Goal: Navigation & Orientation: Find specific page/section

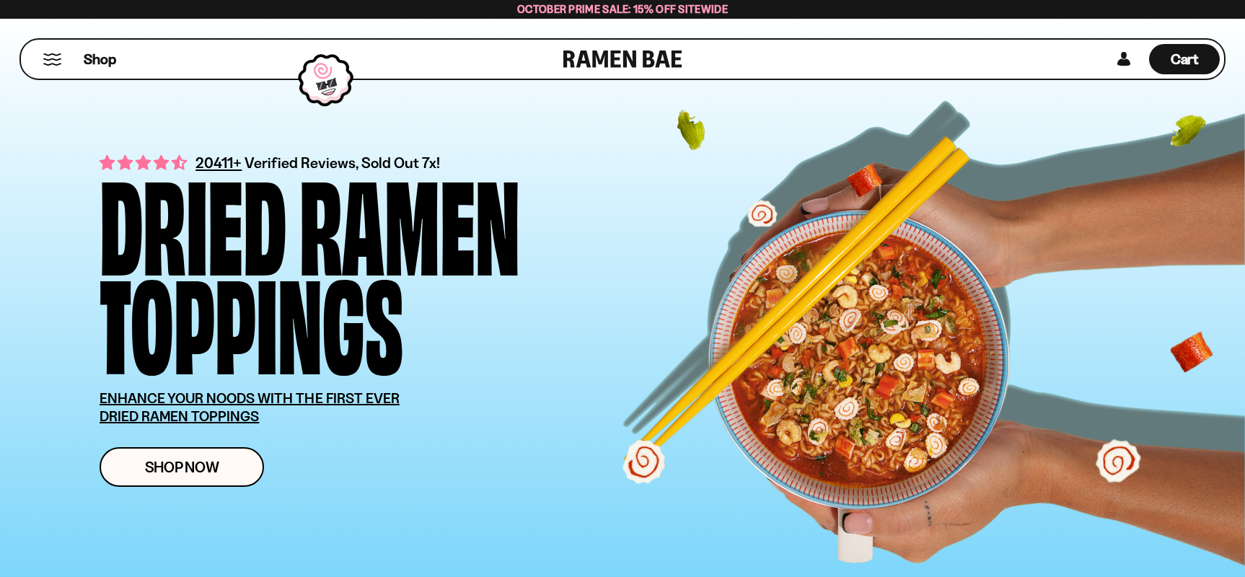
click at [64, 57] on div "Shop" at bounding box center [294, 59] width 538 height 39
click at [50, 61] on button "Mobile Menu Trigger" at bounding box center [52, 59] width 19 height 12
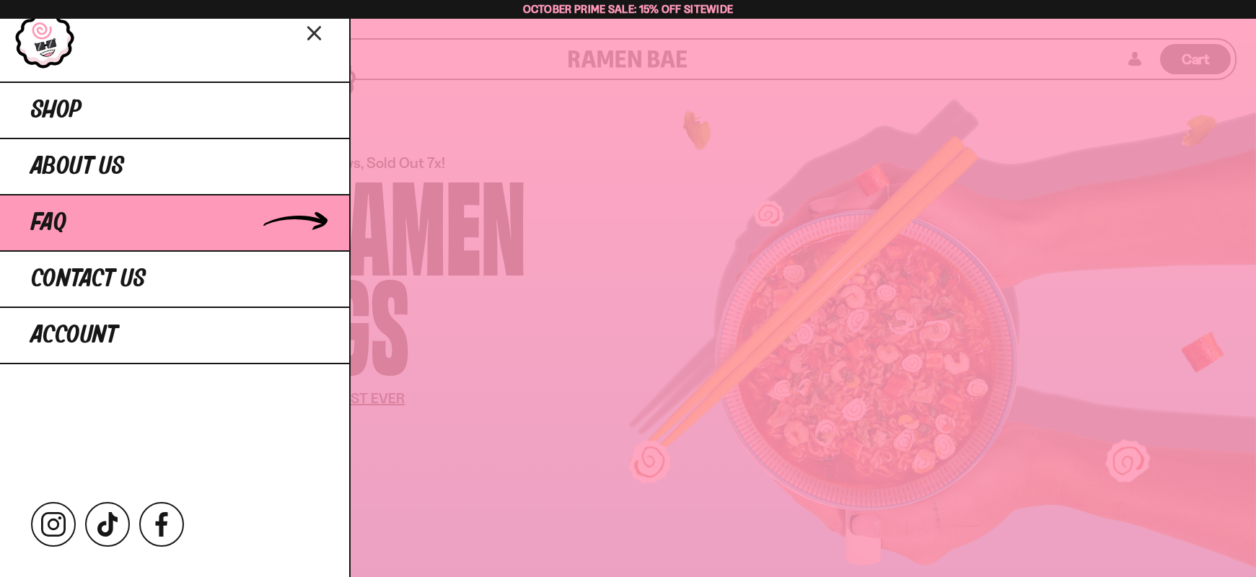
click at [52, 217] on span "FAQ" at bounding box center [48, 223] width 35 height 26
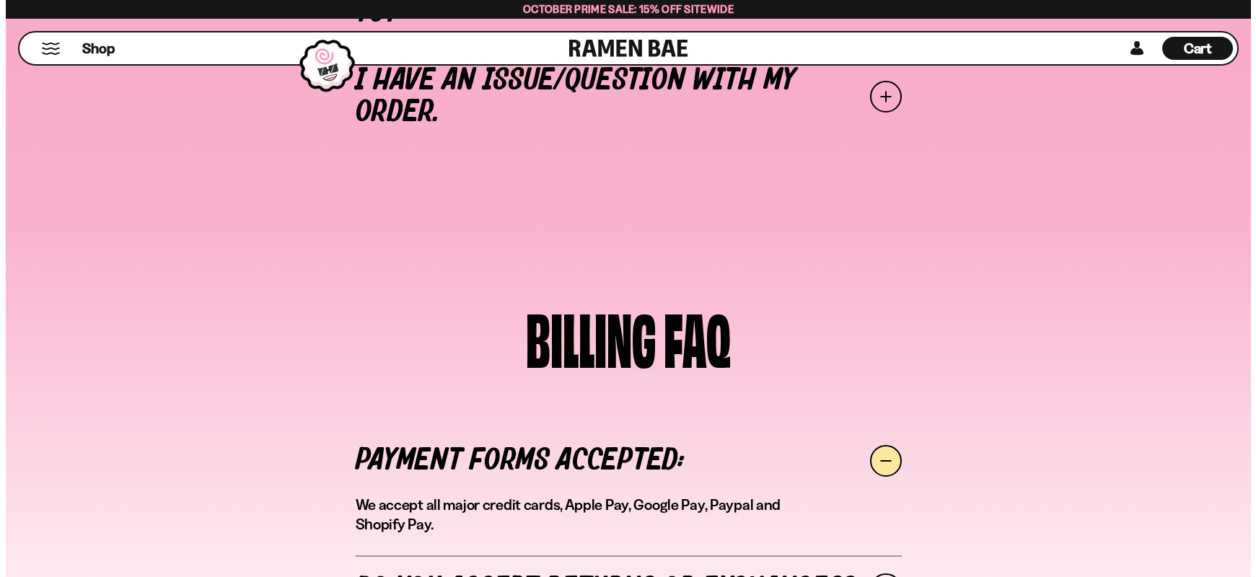
scroll to position [778, 0]
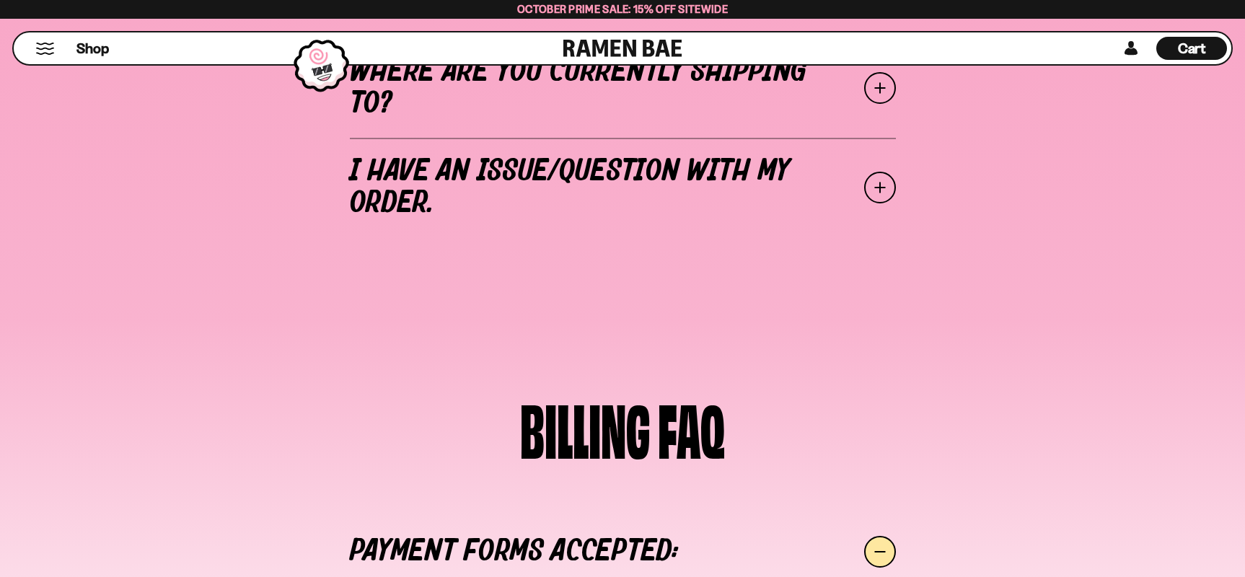
click at [48, 54] on button "Mobile Menu Trigger" at bounding box center [44, 49] width 19 height 12
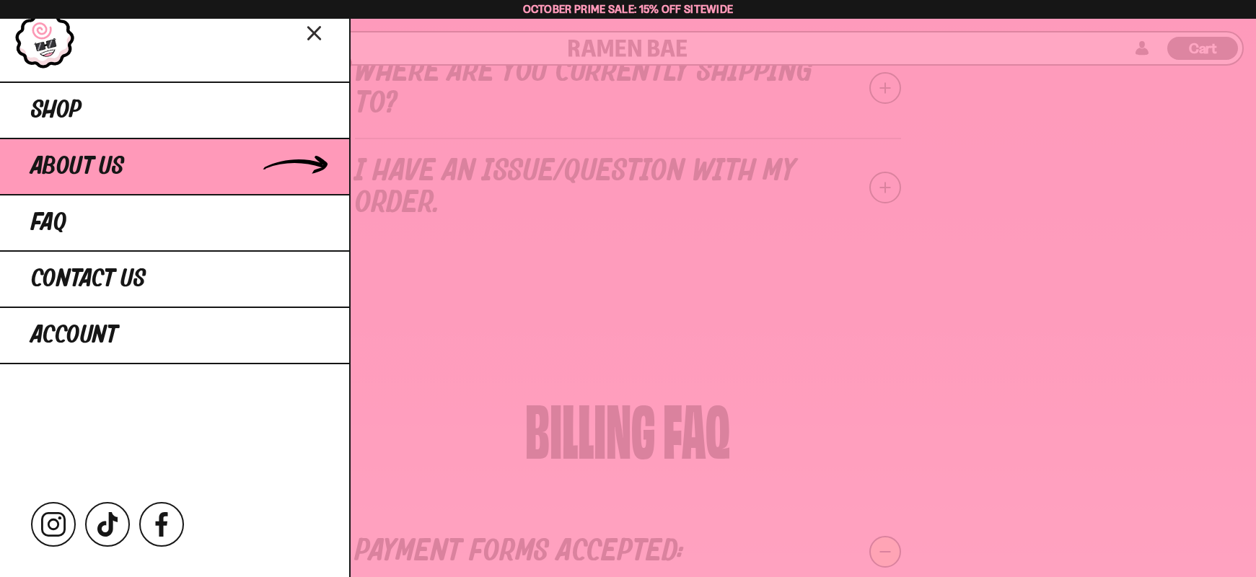
click at [101, 171] on span "About Us" at bounding box center [77, 167] width 93 height 26
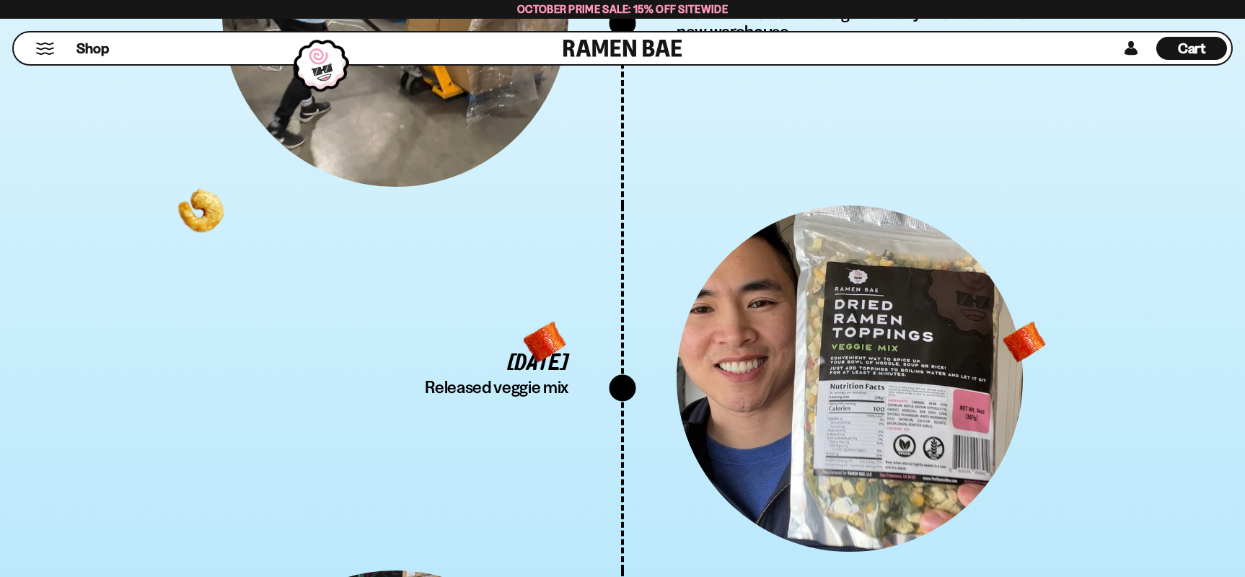
scroll to position [4237, 0]
